Goal: Task Accomplishment & Management: Use online tool/utility

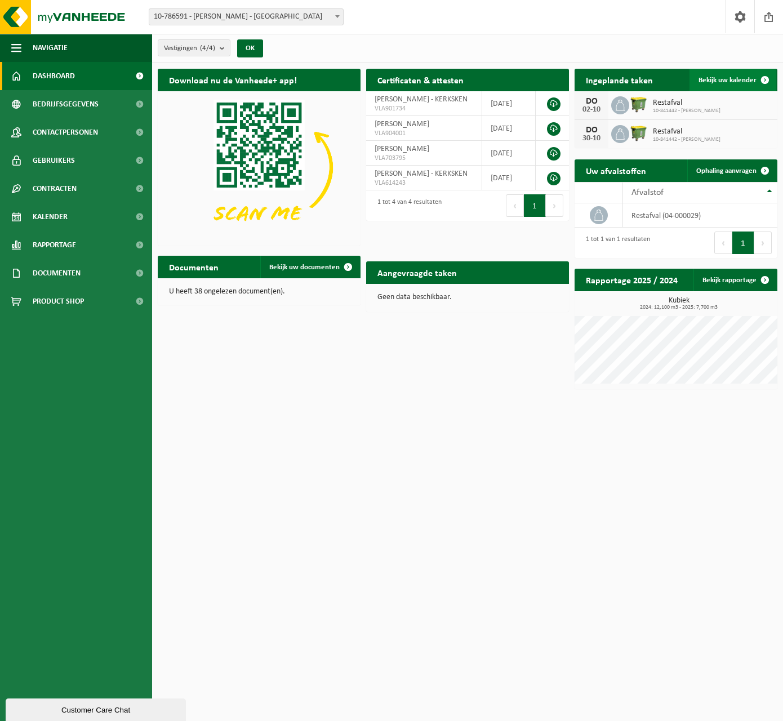
click at [737, 74] on link "Bekijk uw kalender" at bounding box center [732, 80] width 87 height 23
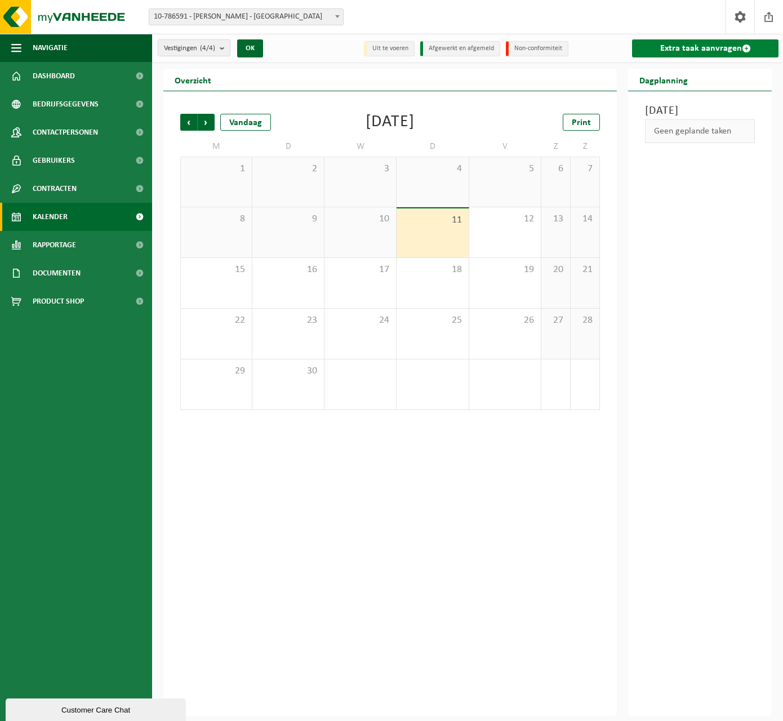
click at [730, 50] on link "Extra taak aanvragen" at bounding box center [705, 48] width 146 height 18
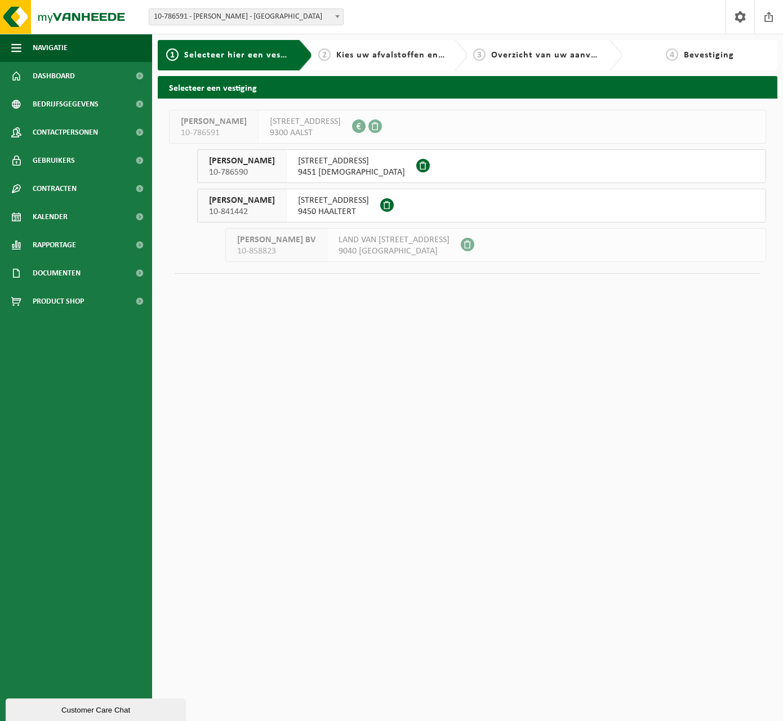
click at [312, 203] on span "HOOGKOUTERBAAN 16" at bounding box center [333, 200] width 71 height 11
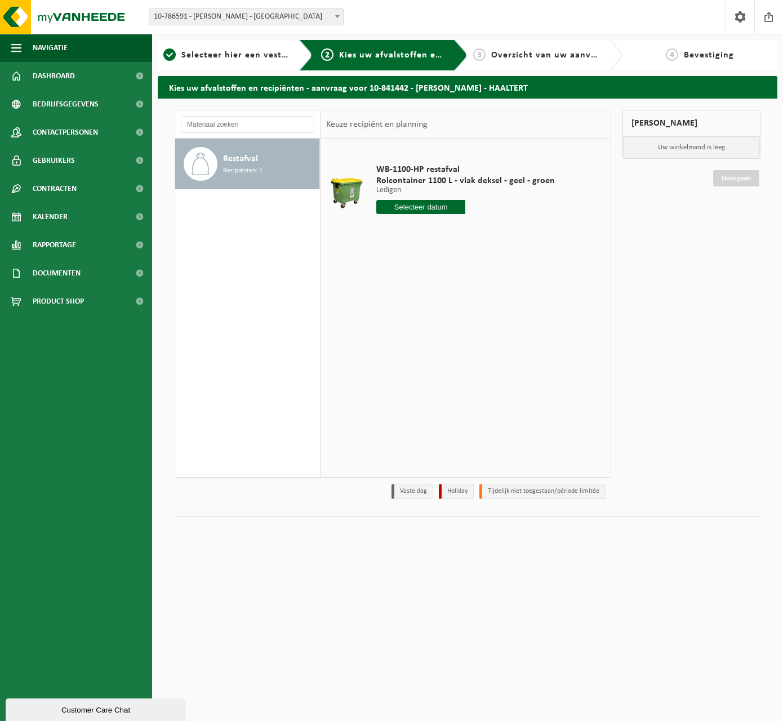
click at [420, 207] on input "text" at bounding box center [421, 207] width 90 height 14
click at [446, 312] on div "18" at bounding box center [446, 307] width 20 height 18
type input "Van [DATE]"
click at [411, 248] on button "In winkelmand" at bounding box center [408, 250] width 62 height 18
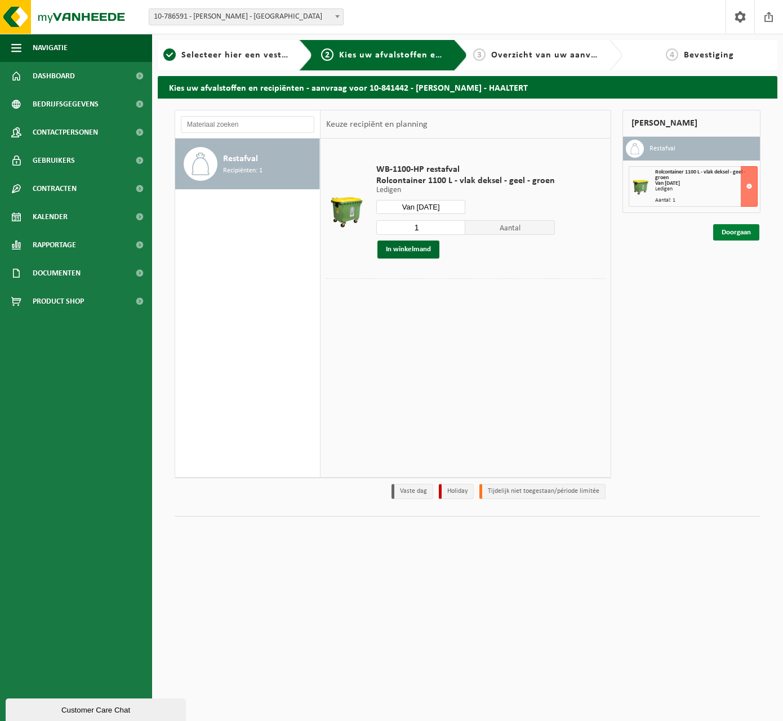
click at [732, 237] on link "Doorgaan" at bounding box center [736, 232] width 46 height 16
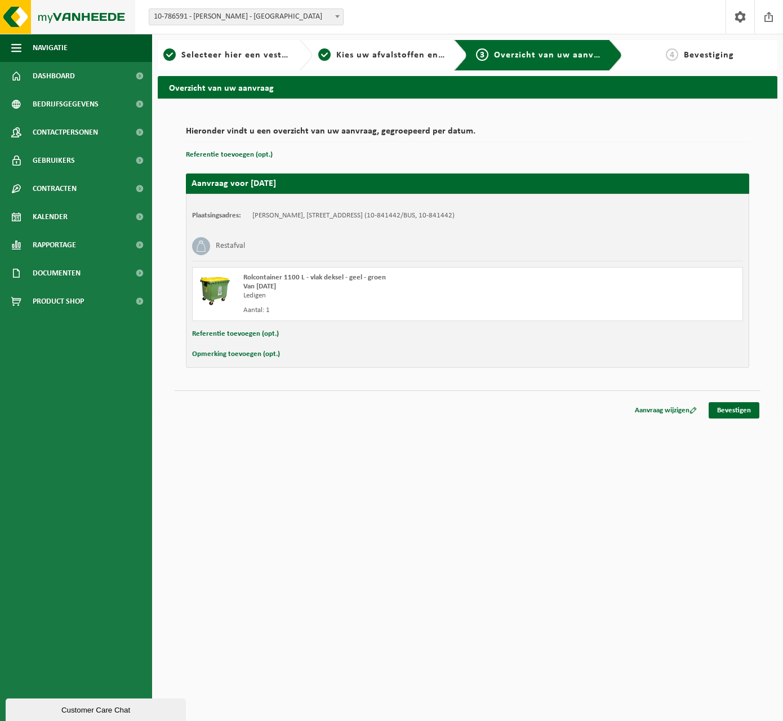
click at [63, 19] on img at bounding box center [67, 17] width 135 height 34
